Goal: Task Accomplishment & Management: Use online tool/utility

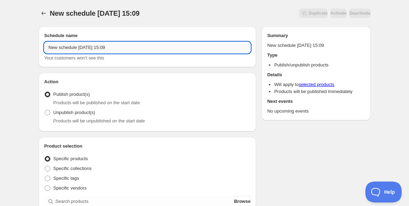
click at [77, 49] on input "New schedule Oct 09 2025 15:09" at bounding box center [147, 47] width 207 height 11
paste input "10/29・30振鼓施術@大阪アーカイブ"
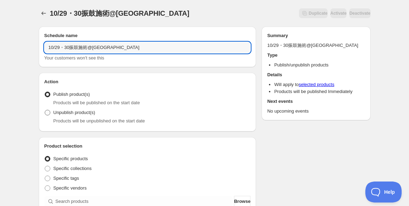
type input "10/29・30振鼓施術@大阪アーカイブ"
click at [62, 113] on span "Unpublish product(s)" at bounding box center [74, 112] width 42 height 5
click at [45, 110] on input "Unpublish product(s)" at bounding box center [45, 110] width 0 height 0
radio input "true"
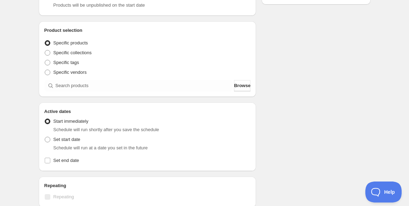
scroll to position [116, 0]
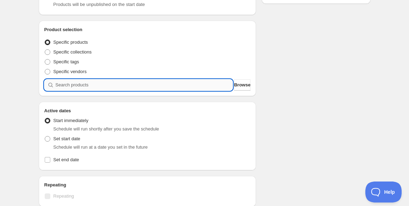
click at [91, 87] on input "search" at bounding box center [145, 84] width 178 height 11
paste input "【10月29日（水）／30日（木）】なみのりふね de 岡崎先生のFURIKO施術＠MUSUHI Terrace大阪"
type input "【10月29日（水）／30日（木）】なみのりふね de 岡崎先生のFURIKO施術＠MUSUHI Terrace大阪"
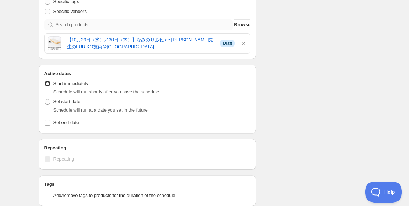
scroll to position [194, 0]
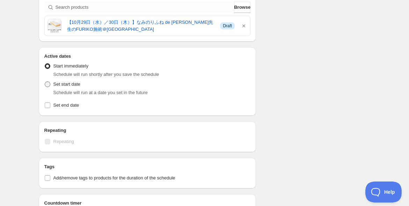
click at [57, 83] on span "Set start date" at bounding box center [66, 83] width 27 height 5
click at [45, 82] on input "Set start date" at bounding box center [45, 81] width 0 height 0
radio input "true"
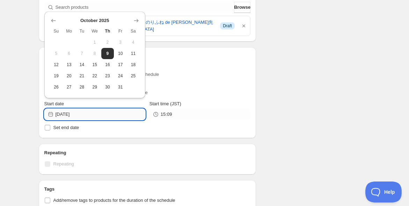
click at [102, 116] on input "2025-10-09" at bounding box center [101, 114] width 90 height 11
click at [81, 87] on span "28" at bounding box center [81, 87] width 7 height 6
type input "2025-10-28"
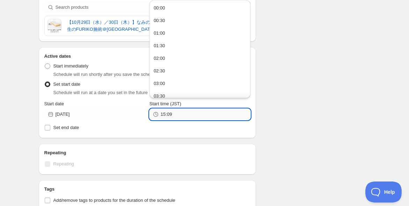
click at [195, 114] on input "15:09" at bounding box center [206, 114] width 90 height 11
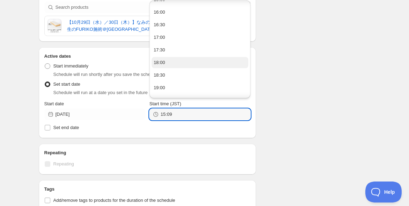
scroll to position [388, 0]
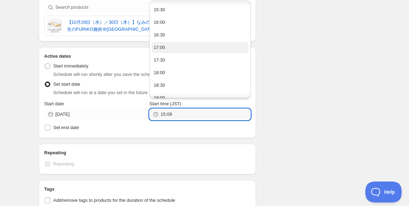
click at [174, 50] on button "17:00" at bounding box center [200, 47] width 97 height 11
type input "17:00"
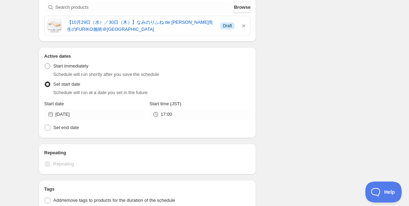
click at [313, 89] on div "Schedule name 10/29・30振鼓施術@大阪アーカイブ Your customers won't see this Action Action …" at bounding box center [202, 98] width 338 height 542
click at [13, 119] on div "10/29・30振鼓施術@大阪アーカイブ. This page is ready 10/29・30振鼓施術@大阪アーカイブ Duplicate Activat…" at bounding box center [204, 94] width 409 height 577
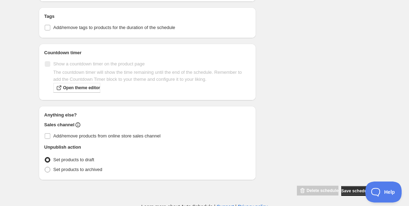
scroll to position [369, 0]
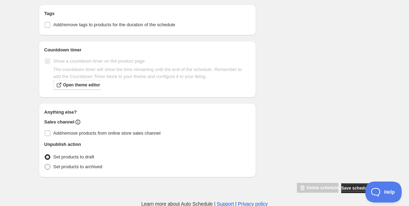
click at [74, 167] on span "Set products to archived" at bounding box center [77, 166] width 49 height 5
click at [45, 164] on input "Set products to archived" at bounding box center [45, 164] width 0 height 0
radio input "true"
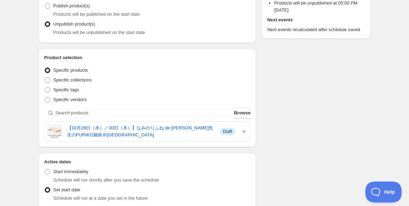
scroll to position [0, 0]
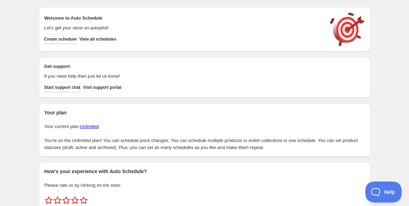
click at [25, 113] on div "Create schedule Help & support Cancel Discount prices Schedule a discount, sale…" at bounding box center [204, 117] width 409 height 234
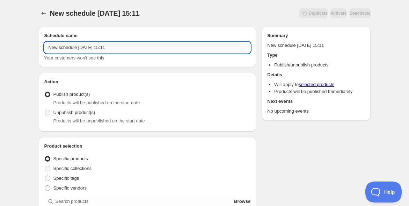
click at [126, 46] on input "New schedule Oct 09 2025 15:11" at bounding box center [147, 47] width 207 height 11
paste input "10/30振鼓講座@大阪アーカイブ"
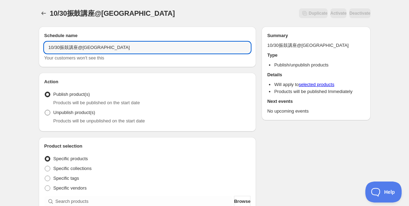
type input "10/30振鼓講座@大阪アーカイブ"
click at [60, 114] on span "Unpublish product(s)" at bounding box center [74, 112] width 42 height 5
click at [45, 110] on input "Unpublish product(s)" at bounding box center [45, 110] width 0 height 0
radio input "true"
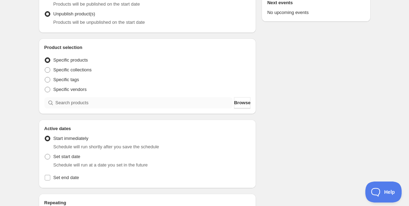
scroll to position [116, 0]
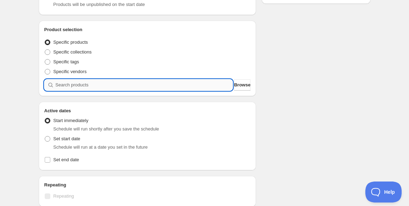
click at [83, 82] on input "search" at bounding box center [145, 84] width 178 height 11
paste input "search"
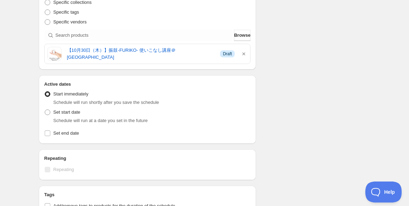
scroll to position [194, 0]
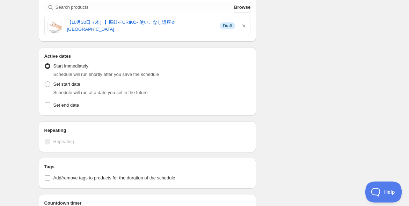
click at [60, 77] on li "Start immediately Schedule will run shortly after you save the schedule" at bounding box center [147, 70] width 207 height 18
click at [58, 83] on span "Set start date" at bounding box center [66, 83] width 27 height 5
click at [45, 82] on input "Set start date" at bounding box center [45, 81] width 0 height 0
radio input "true"
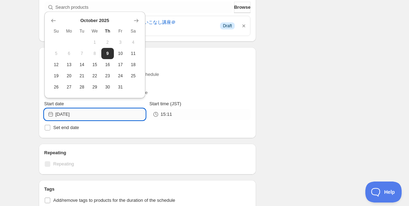
click at [84, 114] on input "2025-10-09" at bounding box center [101, 114] width 90 height 11
click at [97, 87] on span "29" at bounding box center [94, 87] width 7 height 6
type input "2025-10-29"
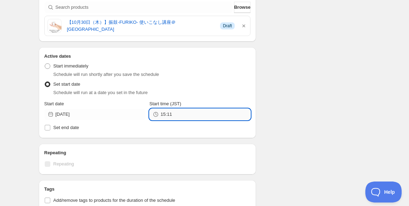
click at [182, 115] on input "15:11" at bounding box center [206, 114] width 90 height 11
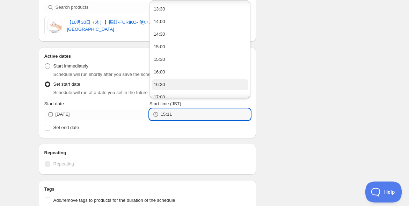
scroll to position [349, 0]
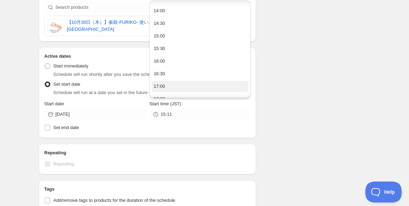
click at [200, 83] on button "17:00" at bounding box center [200, 86] width 97 height 11
type input "17:00"
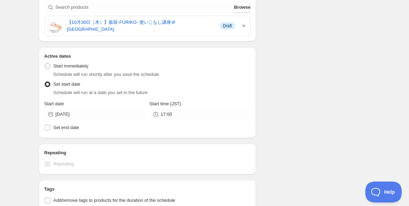
click at [310, 88] on div "Schedule name 10/30振鼓講座@大阪アーカイブ Your customers won't see this Action Action Pub…" at bounding box center [202, 98] width 338 height 542
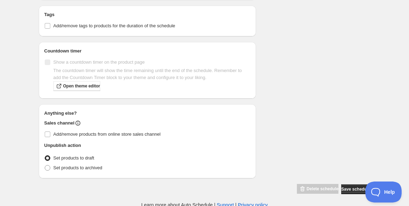
scroll to position [369, 0]
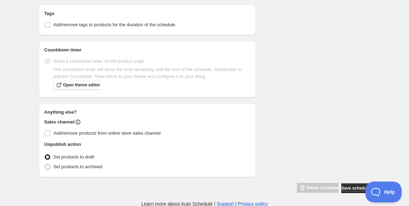
click at [68, 164] on span "Set products to archived" at bounding box center [77, 166] width 49 height 5
click at [45, 164] on input "Set products to archived" at bounding box center [45, 164] width 0 height 0
radio input "true"
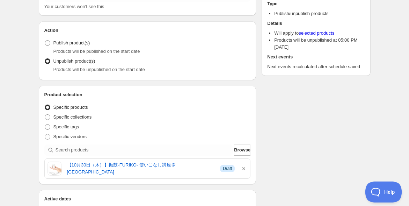
scroll to position [0, 0]
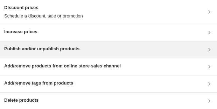
click at [180, 47] on div "Publish and/or unpublish products" at bounding box center [108, 49] width 208 height 8
click at [89, 53] on div "Publish and/or unpublish products" at bounding box center [108, 49] width 208 height 8
